Goal: Task Accomplishment & Management: Manage account settings

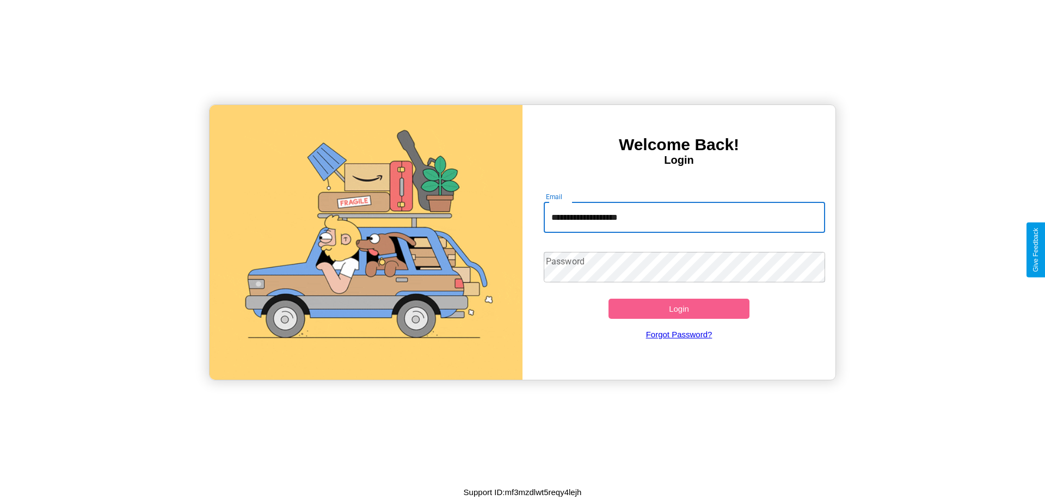
type input "**********"
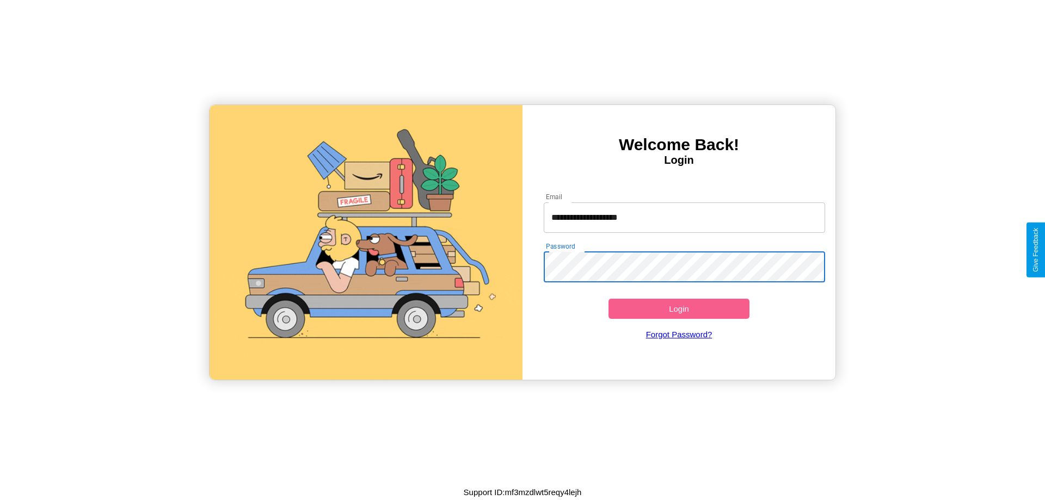
click at [679, 309] on button "Login" at bounding box center [679, 309] width 141 height 20
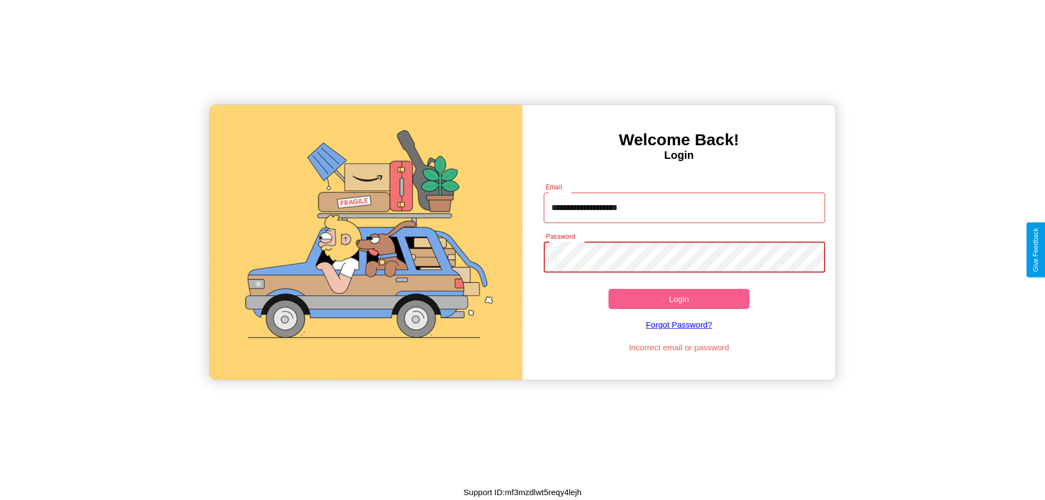
click at [679, 299] on button "Login" at bounding box center [679, 299] width 141 height 20
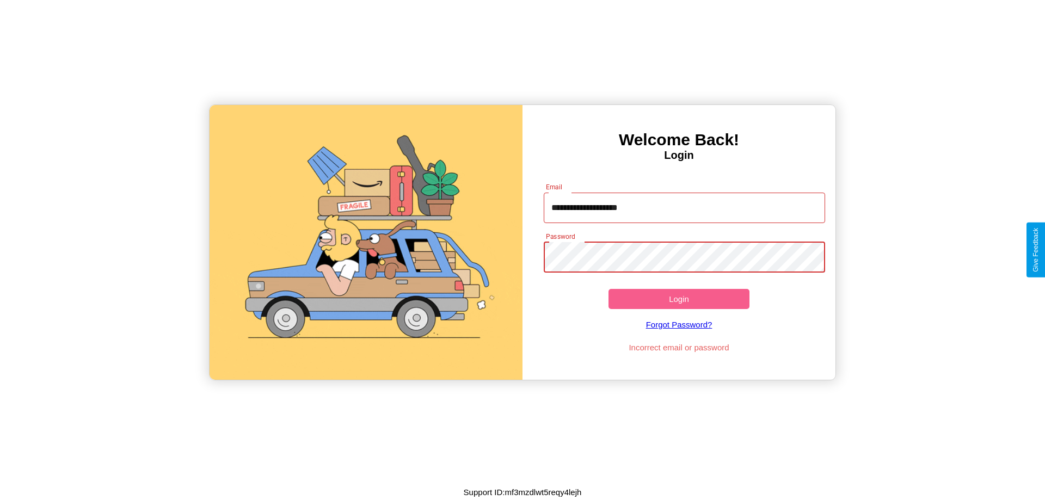
click at [679, 299] on button "Login" at bounding box center [679, 299] width 141 height 20
